Goal: Information Seeking & Learning: Learn about a topic

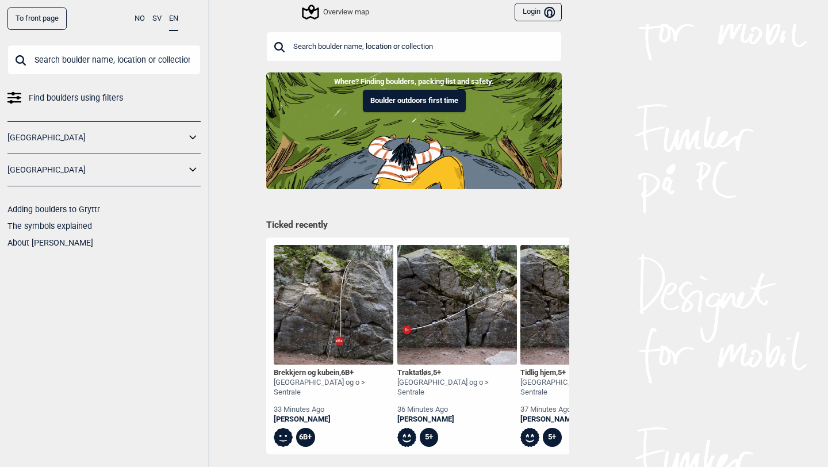
click at [120, 58] on input "text" at bounding box center [103, 60] width 193 height 30
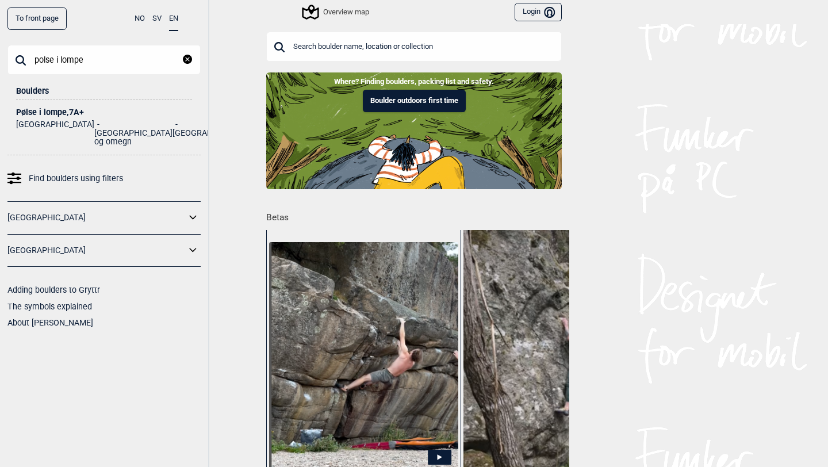
type input "polse i lompe"
click at [68, 108] on div "Pølse i lompe , 7A+" at bounding box center [104, 112] width 176 height 9
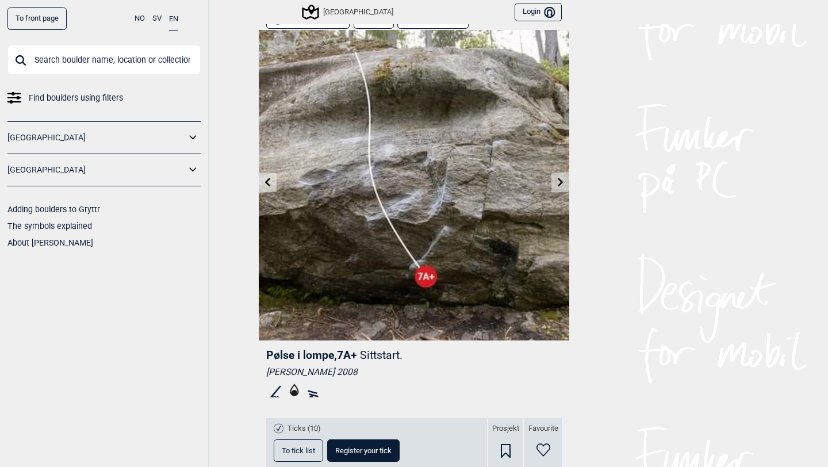
scroll to position [21, 0]
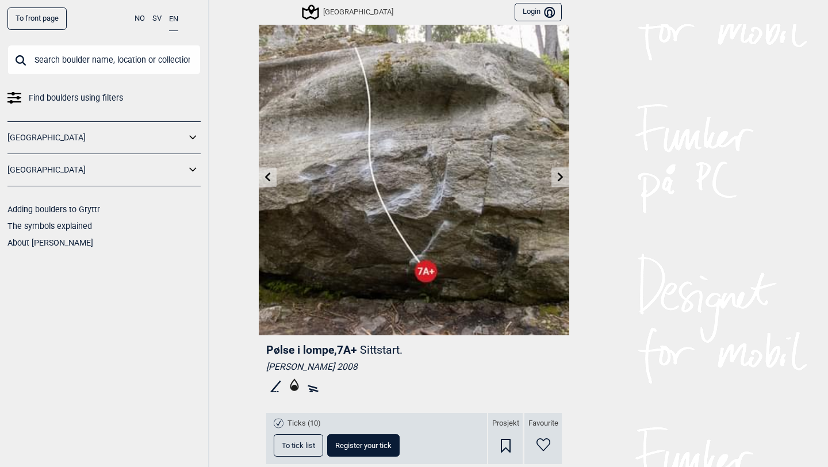
click at [553, 181] on link at bounding box center [561, 177] width 18 height 19
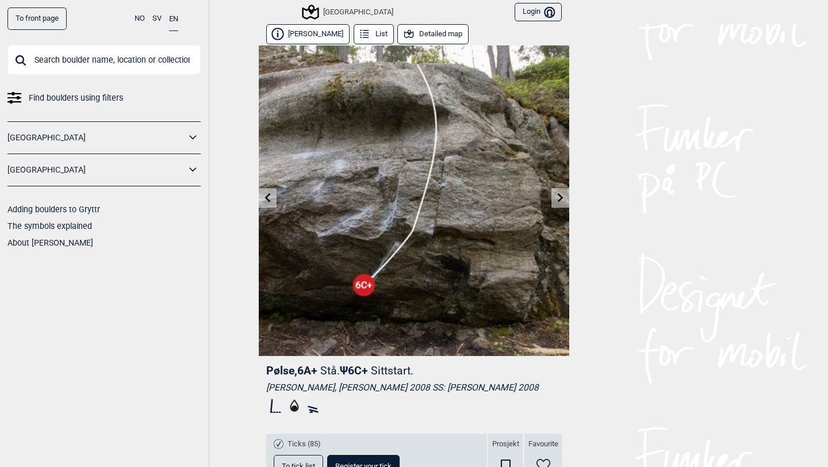
click at [270, 195] on icon at bounding box center [267, 197] width 9 height 9
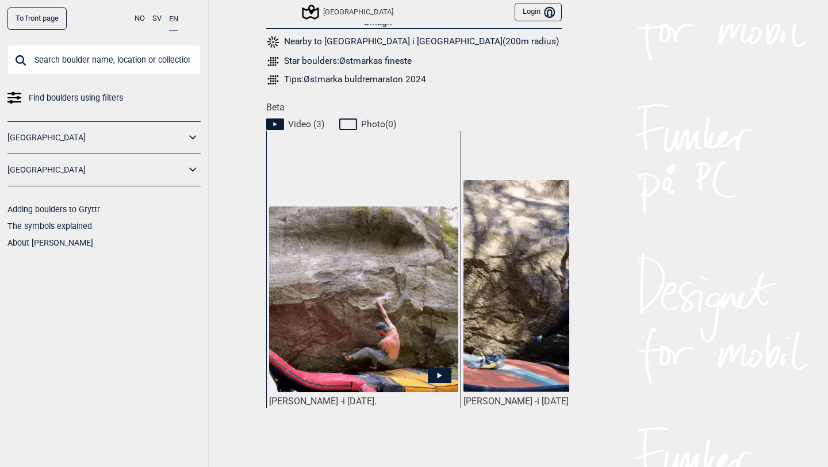
scroll to position [500, 0]
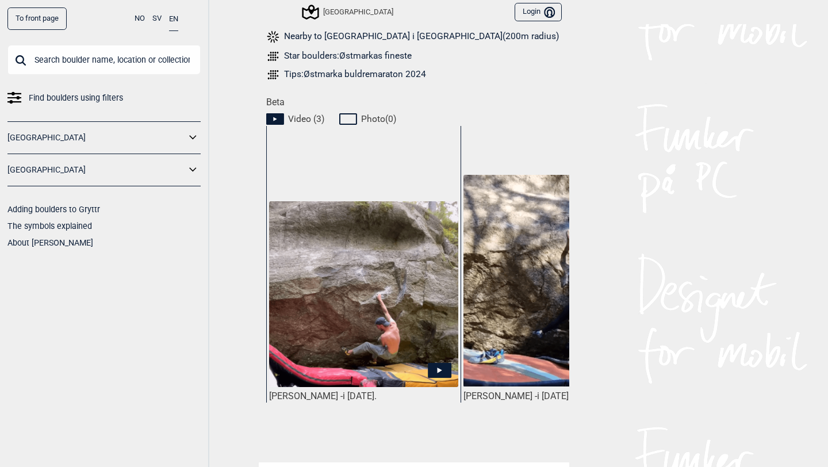
click at [408, 278] on img at bounding box center [363, 294] width 189 height 186
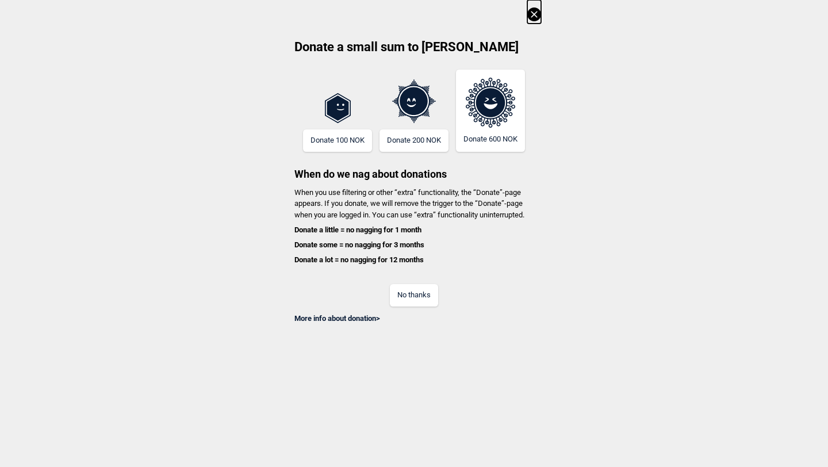
click at [410, 291] on button "No thanks" at bounding box center [414, 295] width 48 height 22
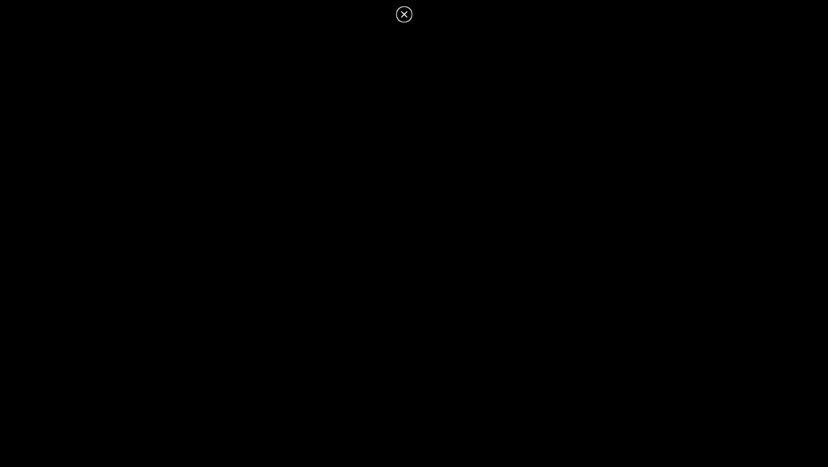
click at [402, 15] on icon at bounding box center [404, 14] width 14 height 14
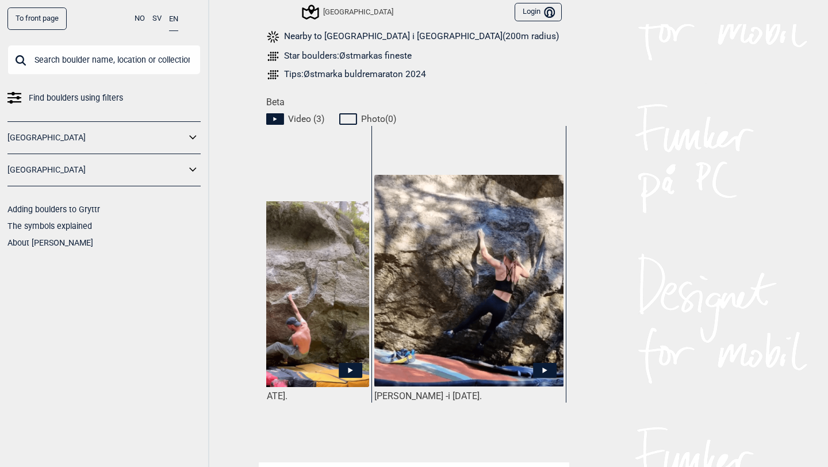
scroll to position [0, 102]
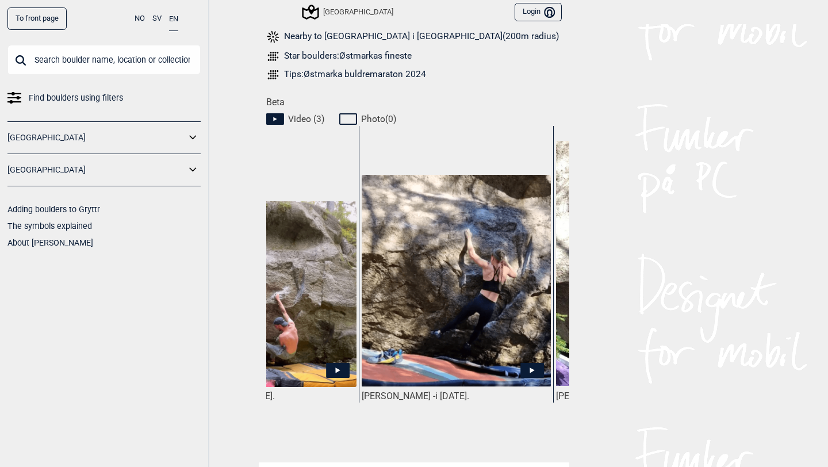
click at [480, 295] on img at bounding box center [456, 281] width 189 height 212
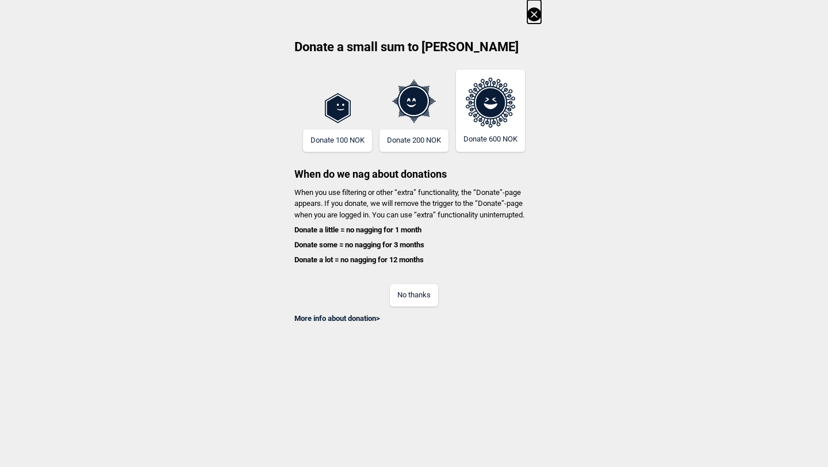
click at [426, 297] on button "No thanks" at bounding box center [414, 295] width 48 height 22
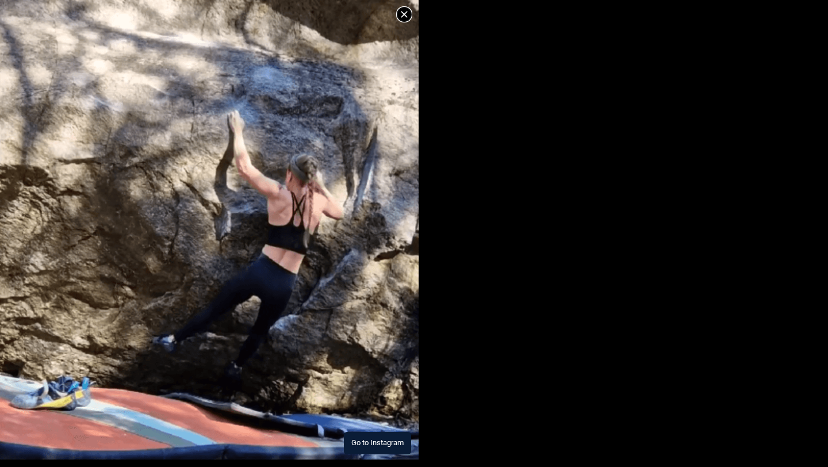
click at [376, 446] on button "Go to Instagram" at bounding box center [377, 443] width 67 height 22
click at [410, 12] on icon at bounding box center [404, 14] width 14 height 14
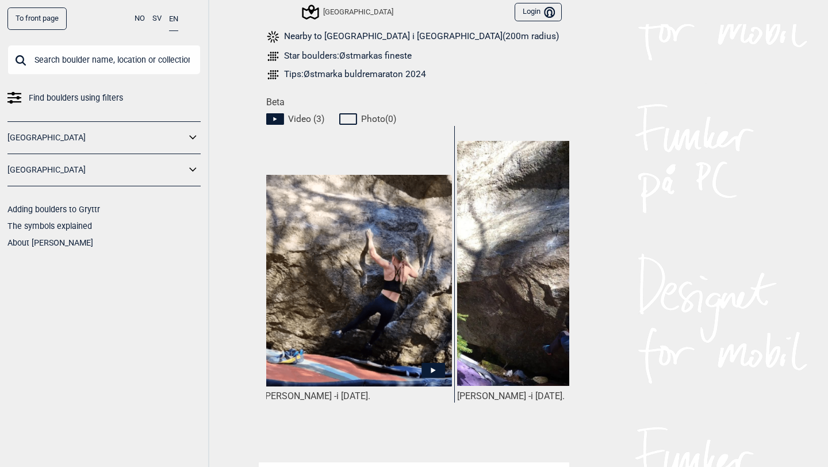
scroll to position [0, 280]
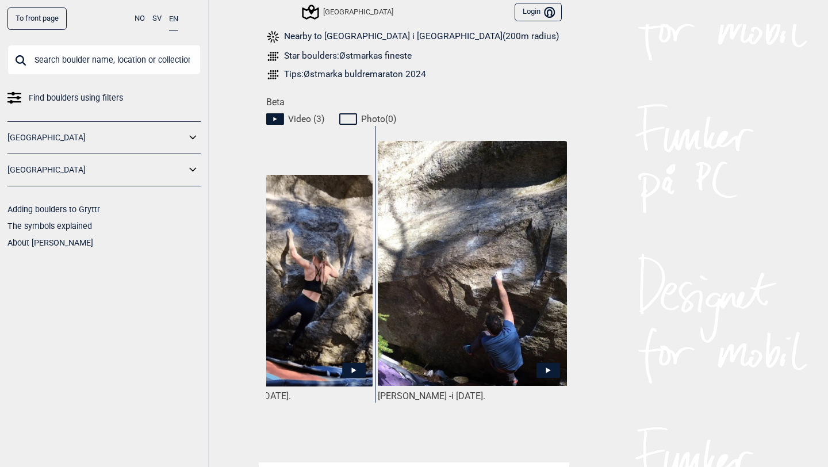
click at [492, 289] on img at bounding box center [472, 264] width 189 height 246
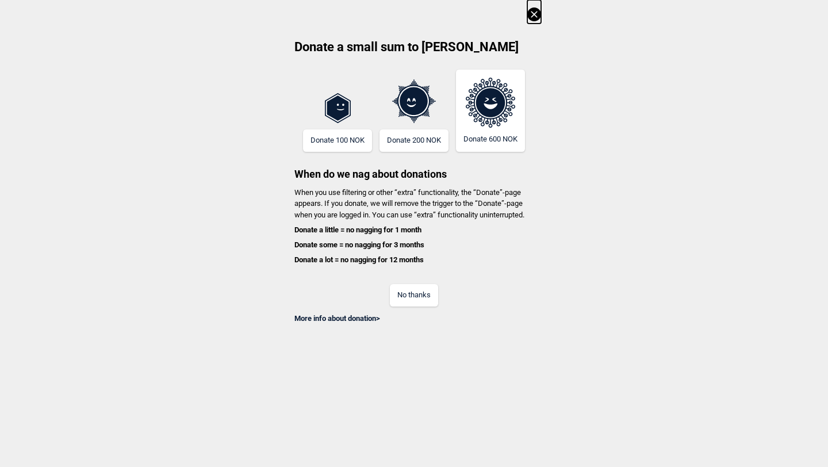
click at [411, 297] on button "No thanks" at bounding box center [414, 295] width 48 height 22
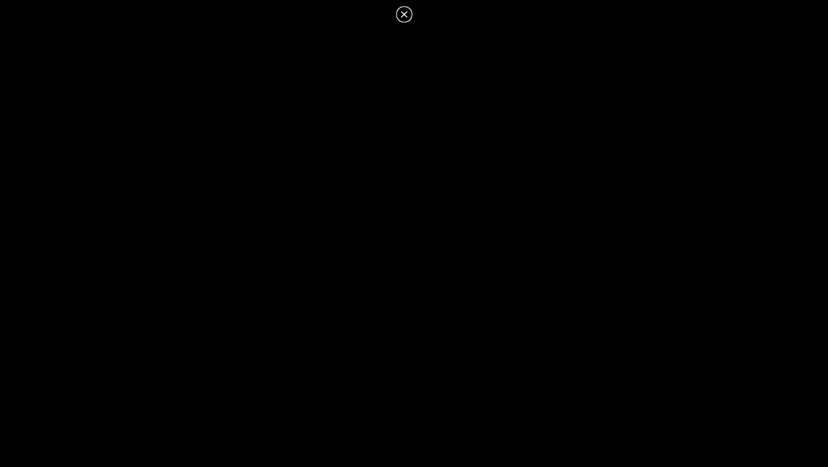
click at [406, 13] on icon at bounding box center [404, 14] width 14 height 14
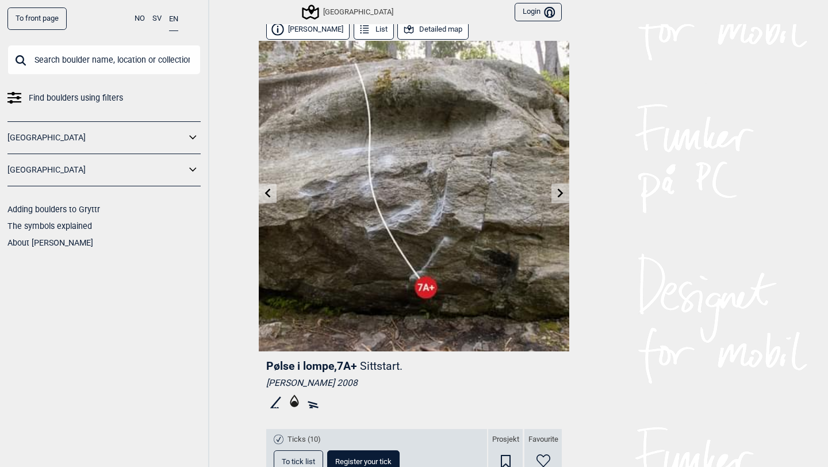
scroll to position [0, 0]
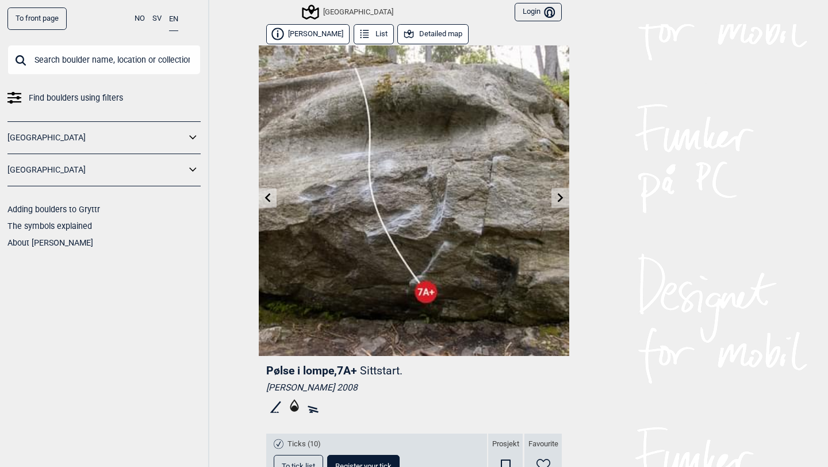
click at [560, 198] on icon at bounding box center [560, 197] width 9 height 9
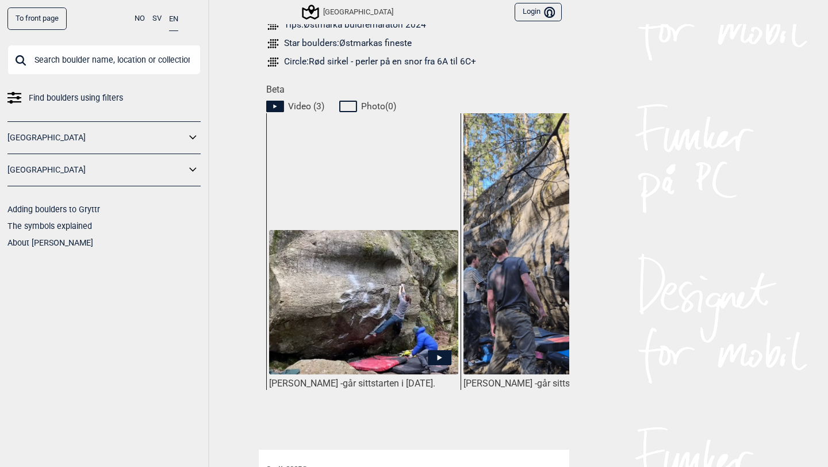
scroll to position [538, 0]
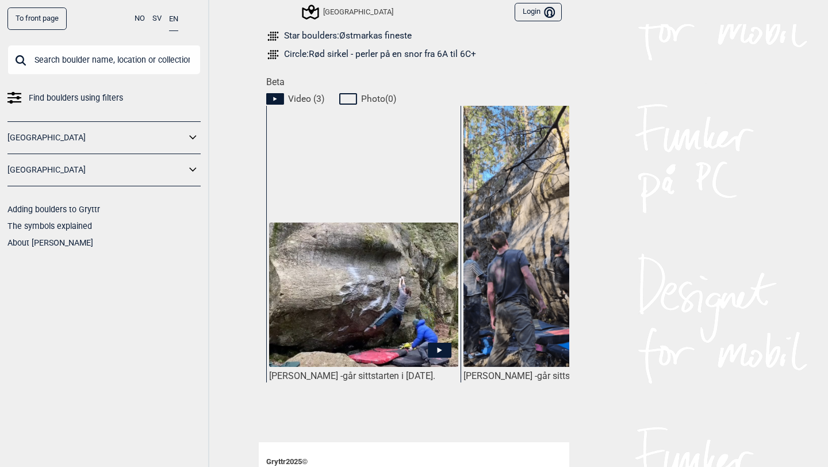
click at [386, 274] on img at bounding box center [363, 295] width 189 height 145
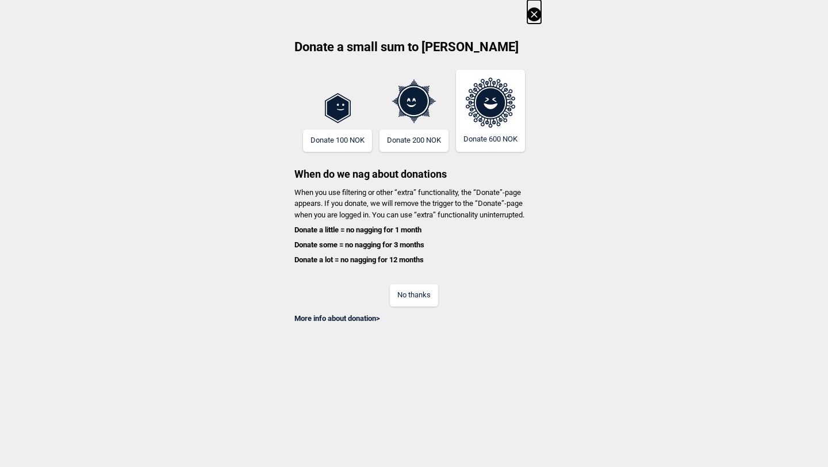
click at [417, 285] on button "No thanks" at bounding box center [414, 295] width 48 height 22
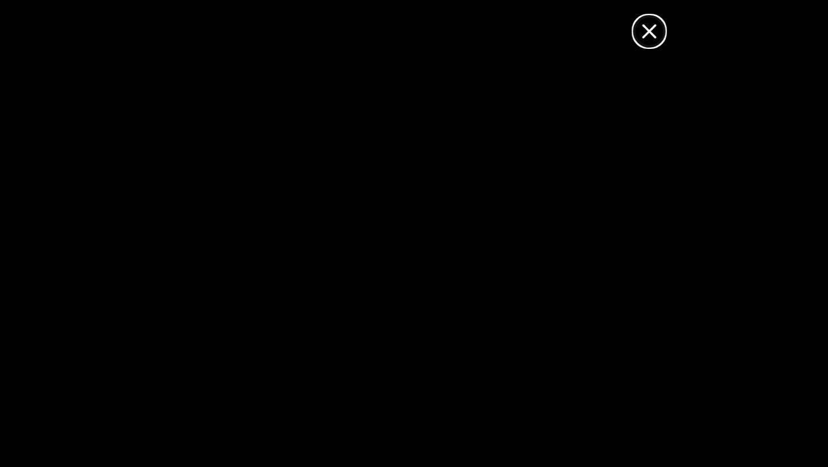
click at [403, 16] on icon at bounding box center [404, 14] width 6 height 6
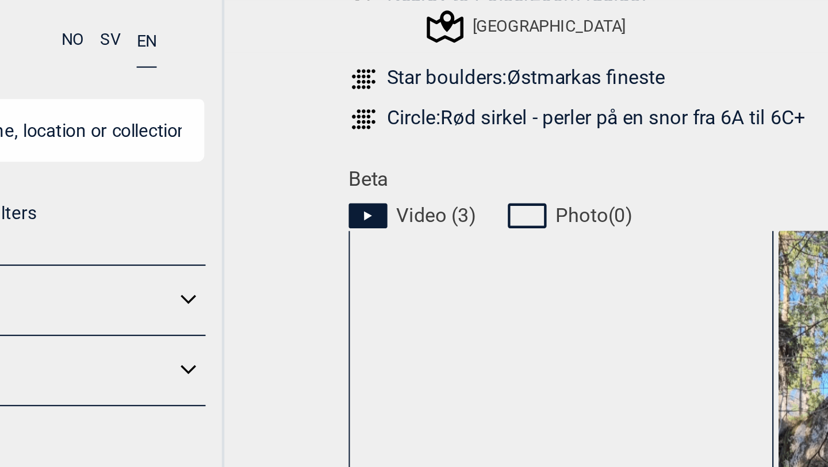
scroll to position [538, 0]
